Goal: Find specific page/section: Find specific page/section

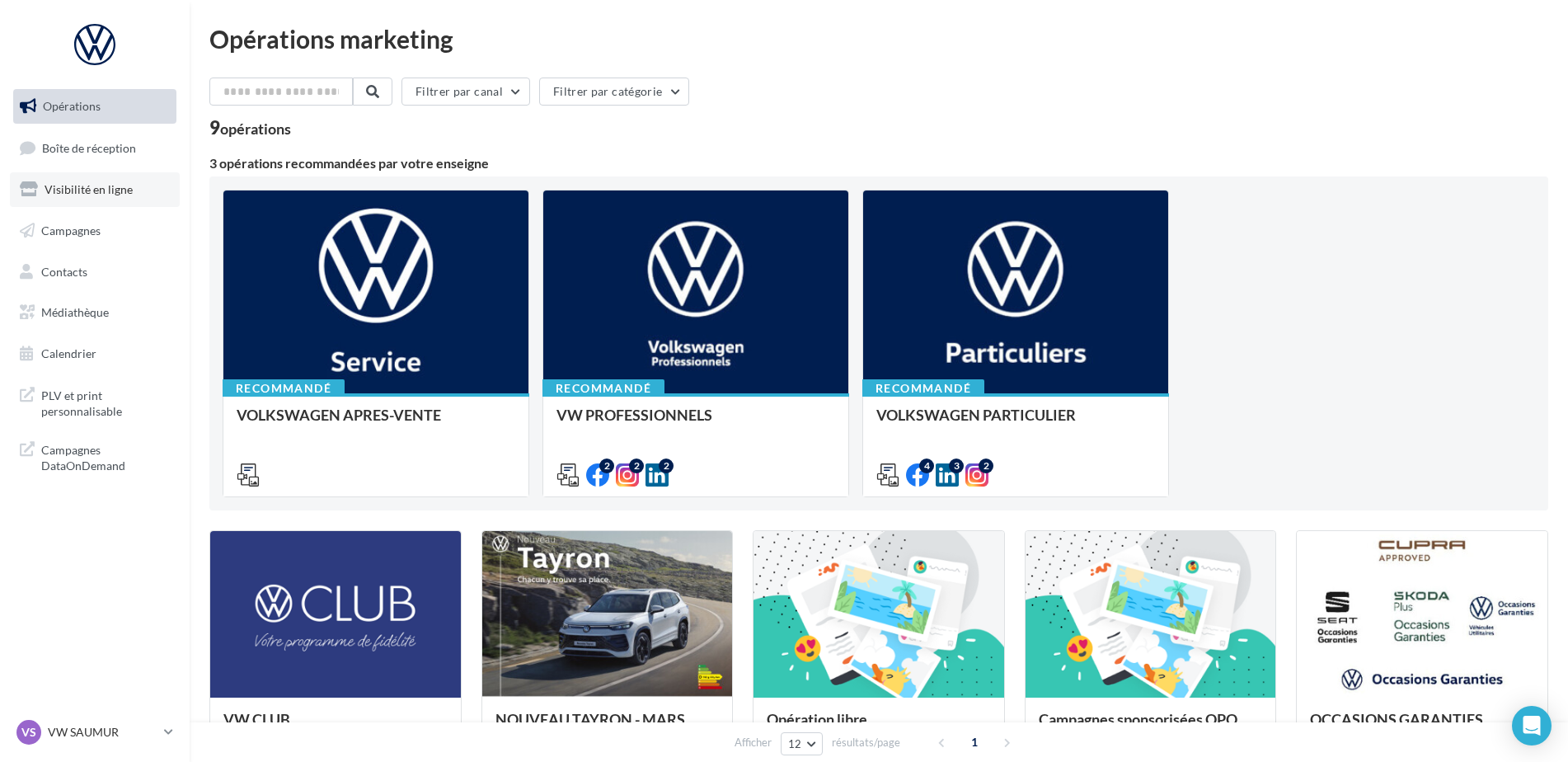
click at [82, 199] on link "Visibilité en ligne" at bounding box center [94, 189] width 170 height 35
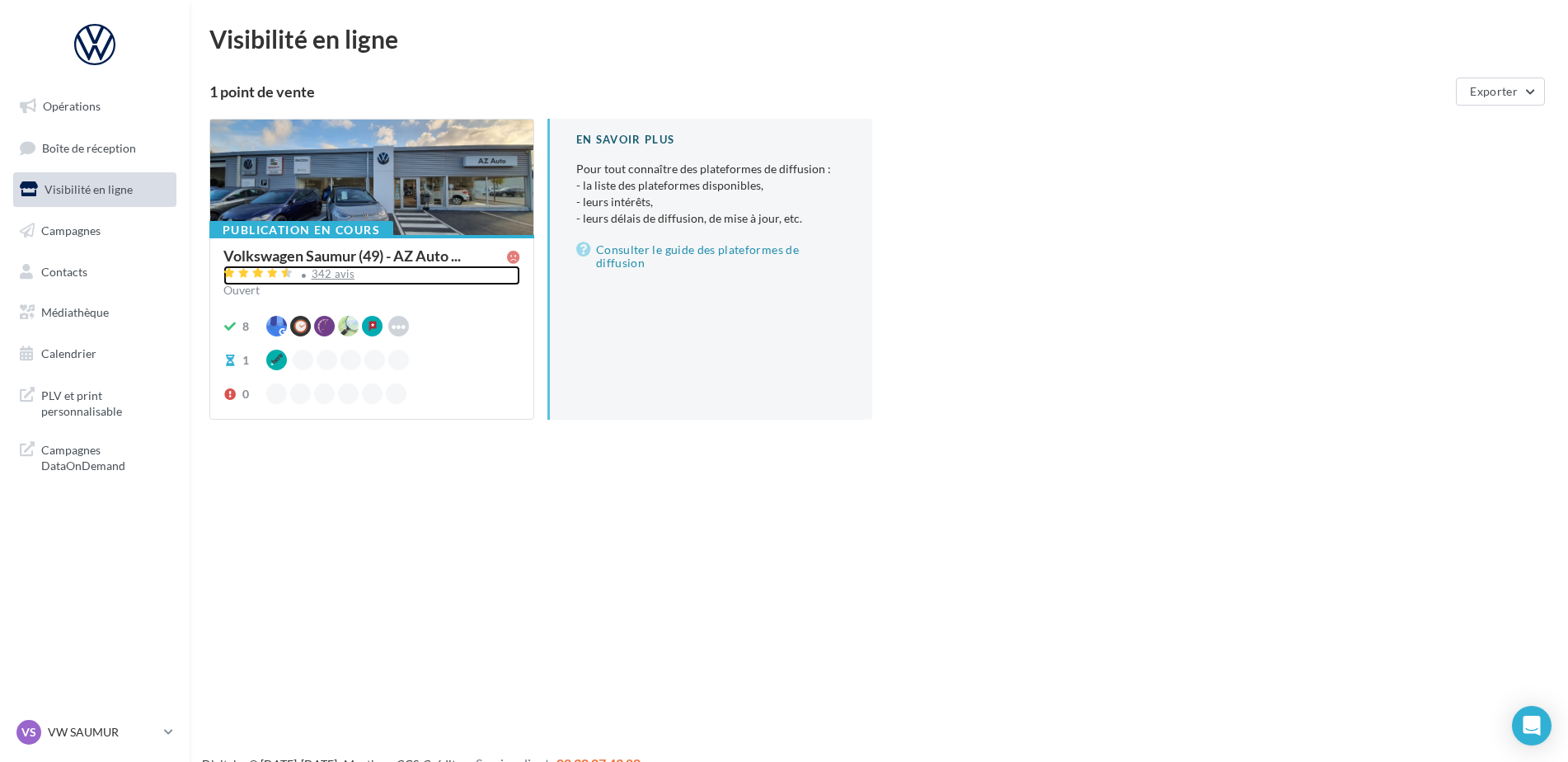
click at [331, 281] on div "342 avis" at bounding box center [372, 275] width 297 height 19
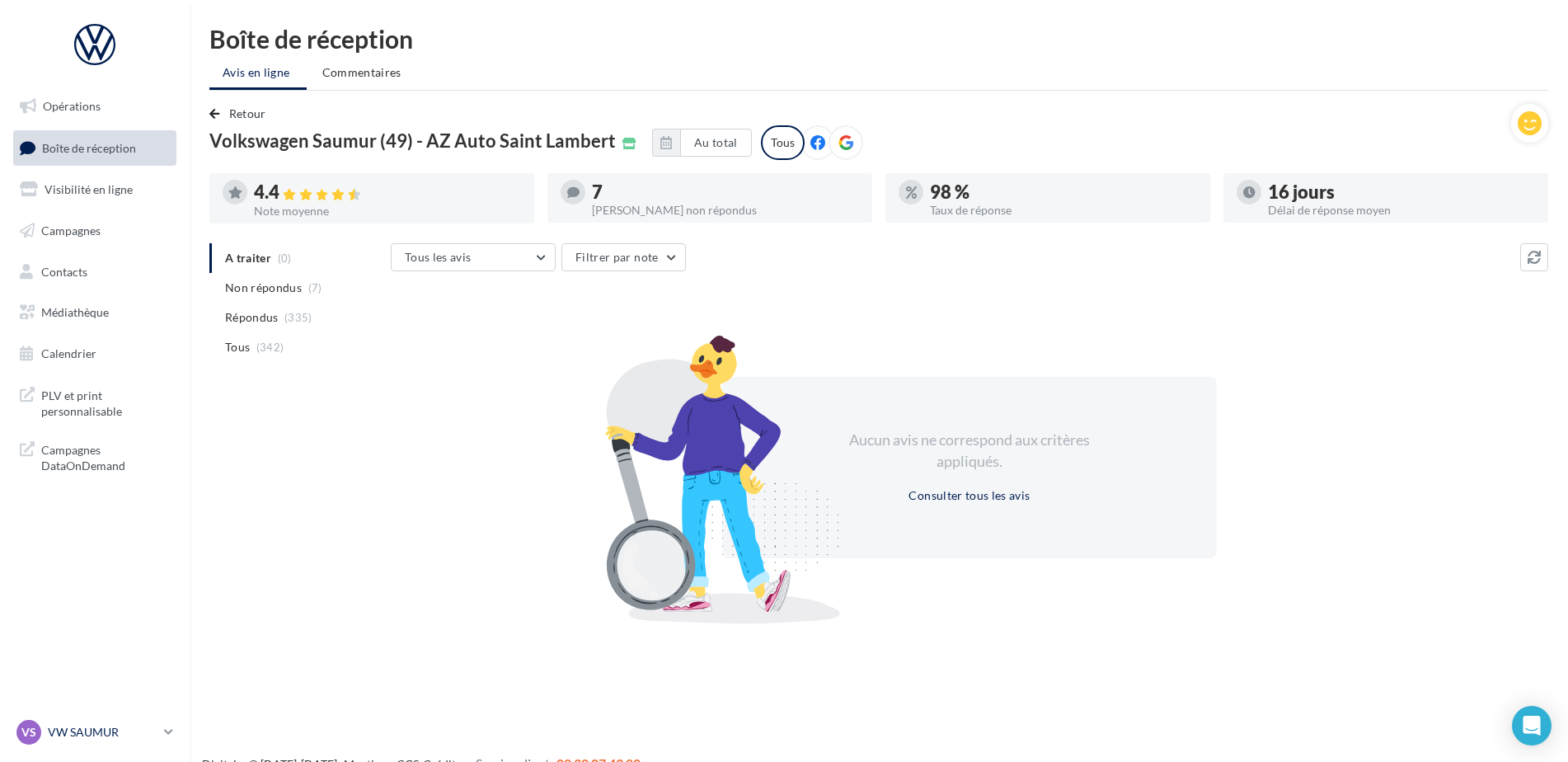
click at [134, 746] on link "VS VW SAUMUR vw-sau-tar" at bounding box center [95, 732] width 163 height 31
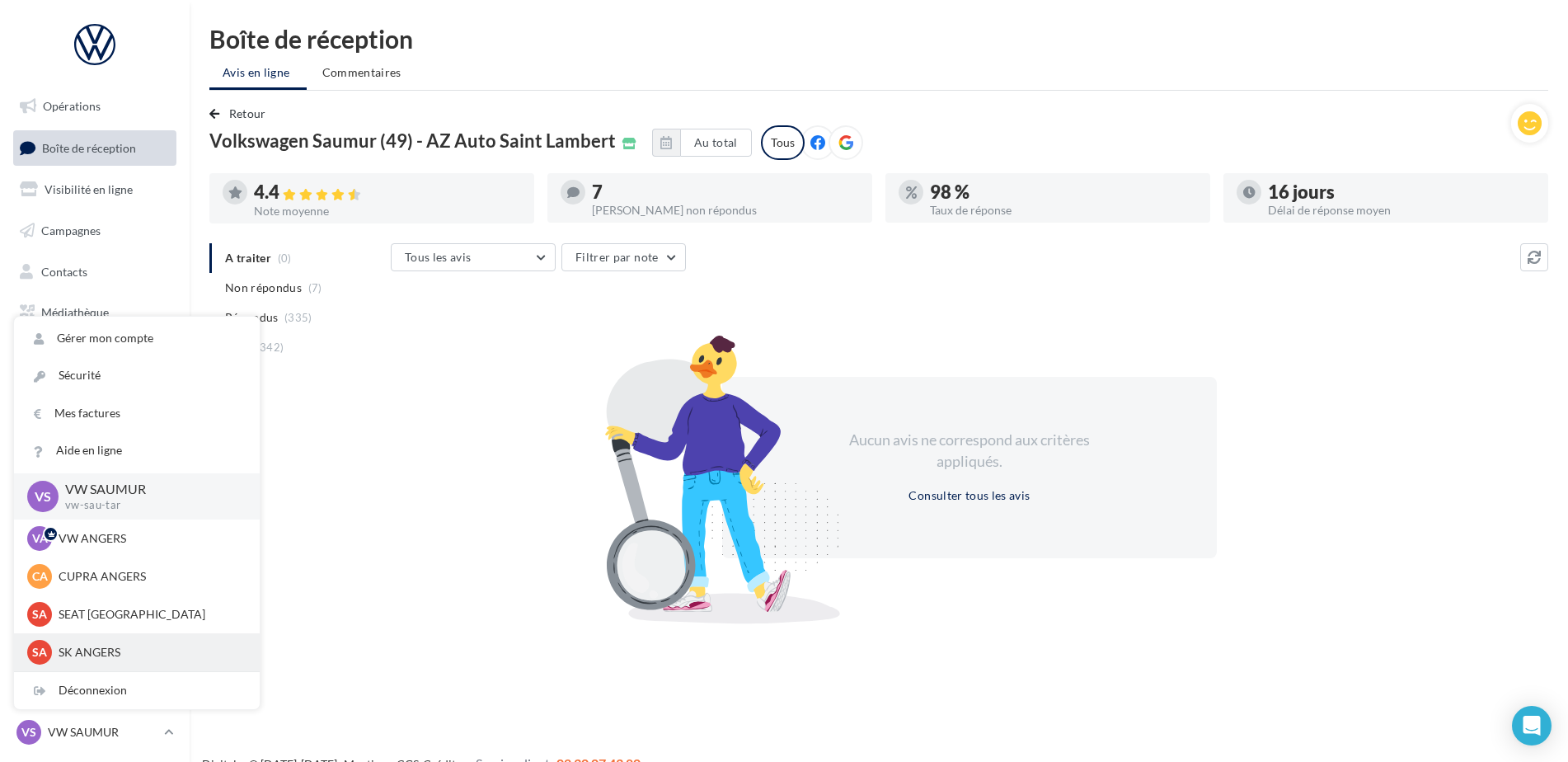
scroll to position [83, 0]
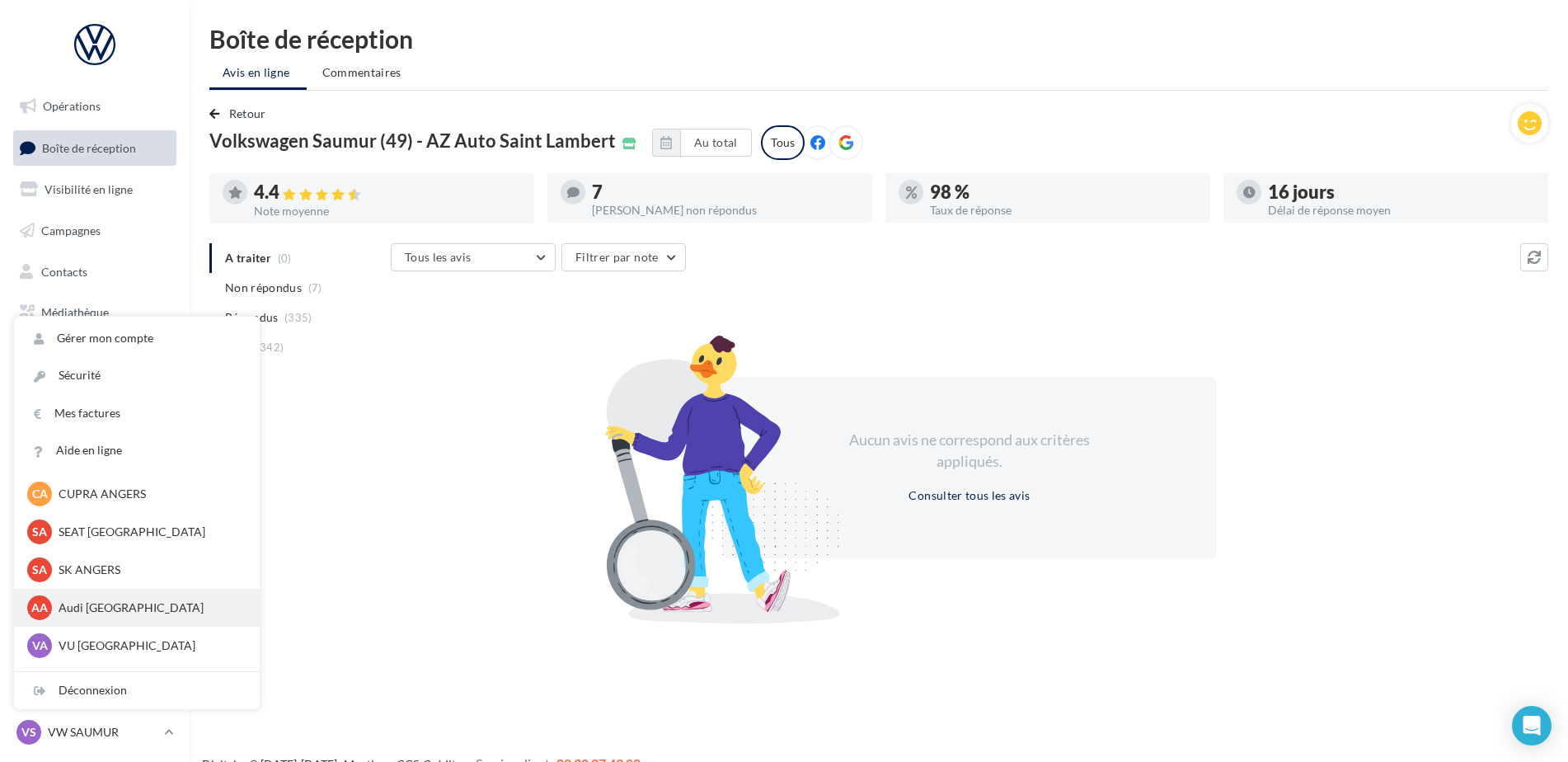
click at [118, 605] on p "Audi [GEOGRAPHIC_DATA]" at bounding box center [149, 607] width 182 height 17
